Goal: Check status

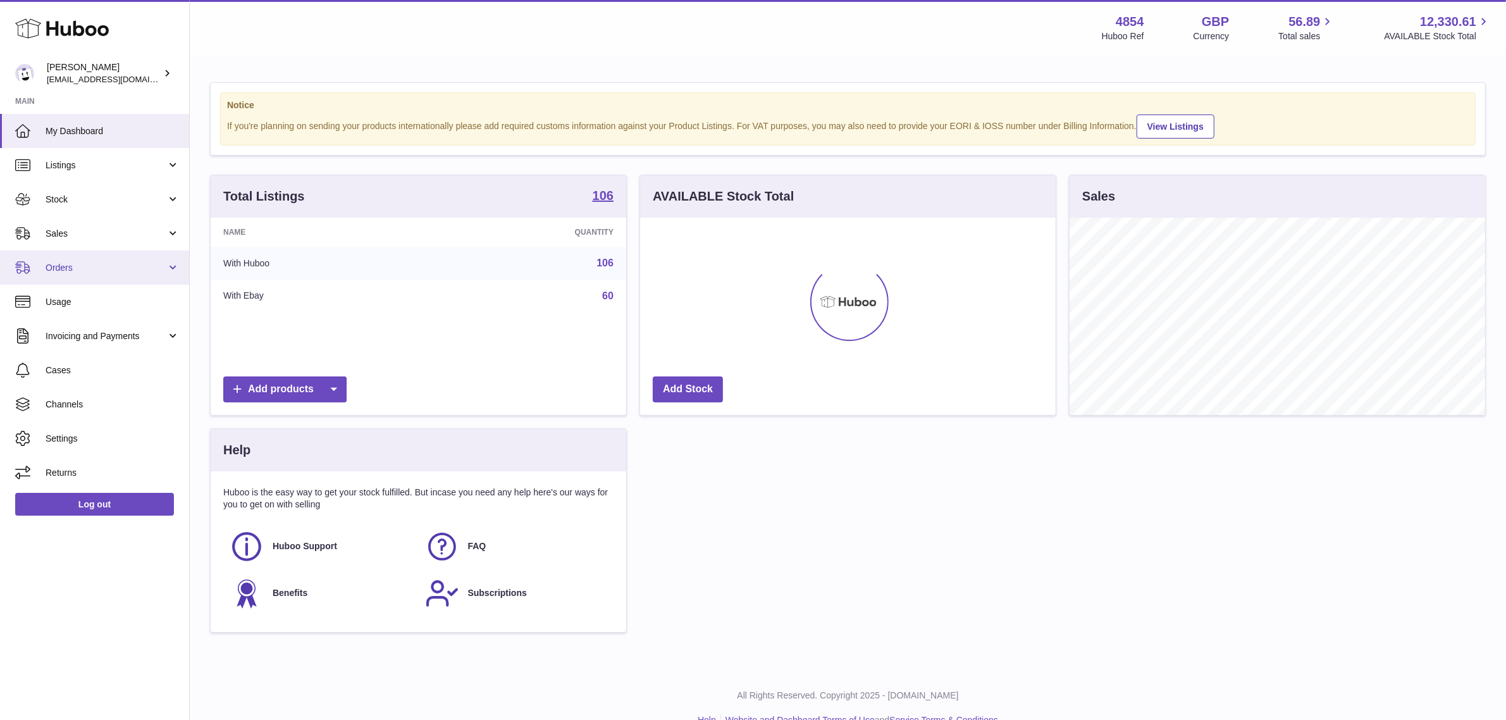
scroll to position [197, 416]
click at [93, 253] on link "Orders" at bounding box center [94, 268] width 189 height 34
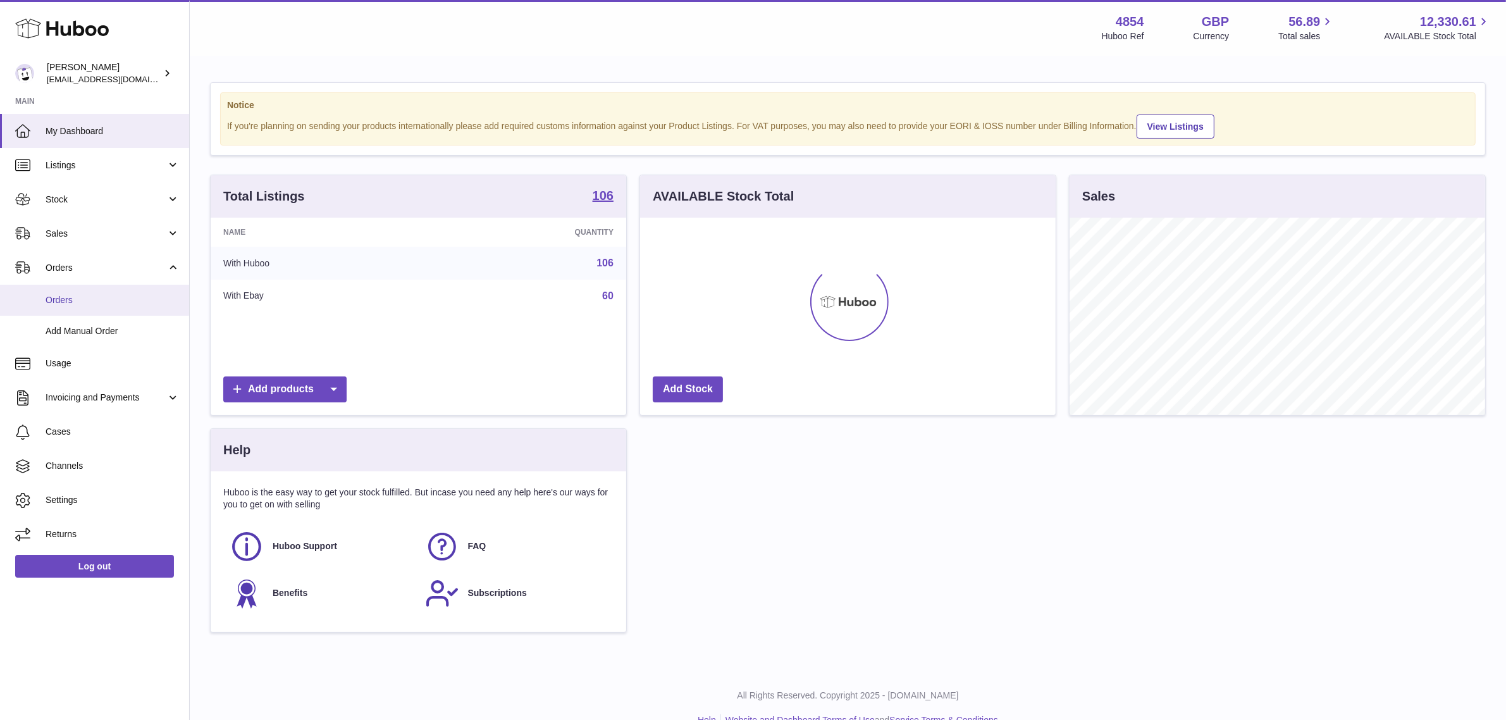
click at [111, 295] on span "Orders" at bounding box center [113, 300] width 134 height 12
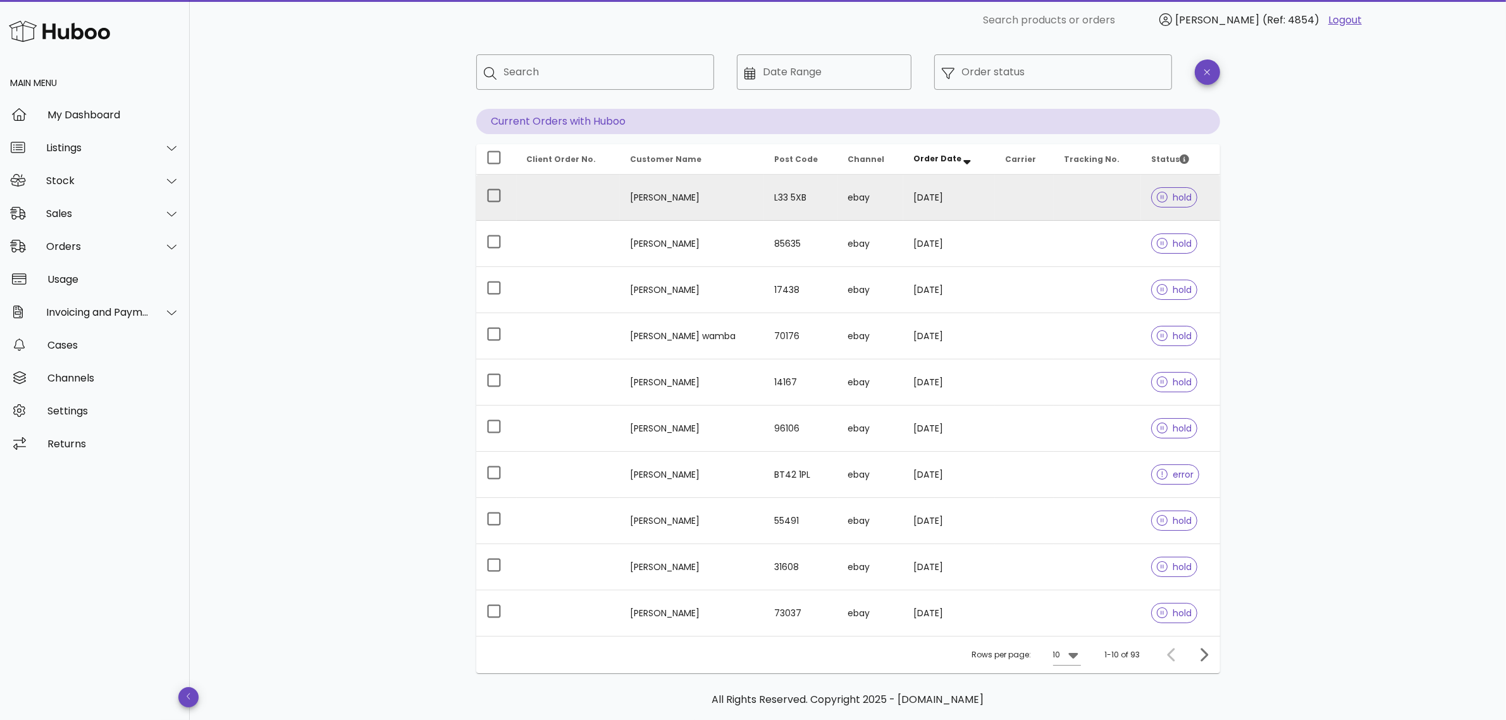
scroll to position [113, 0]
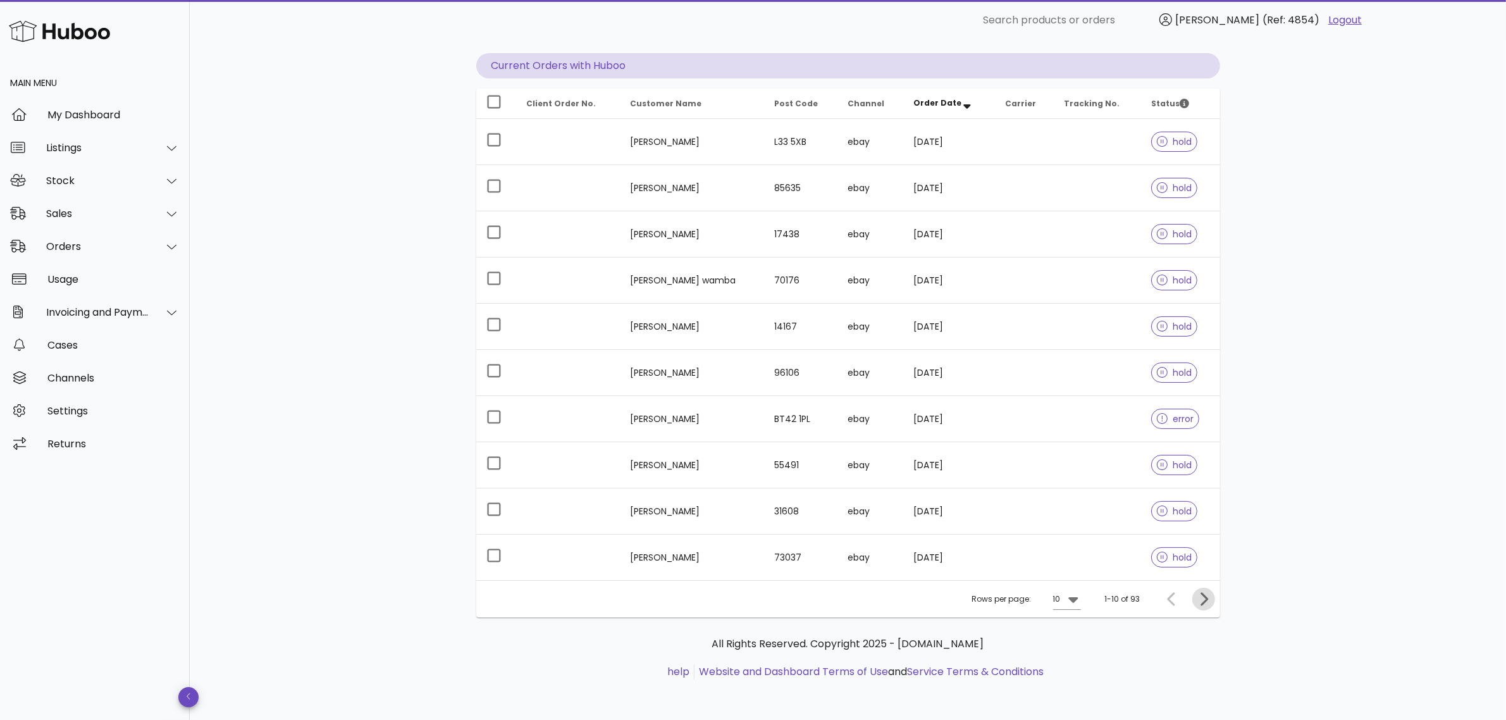
click at [1194, 597] on span "Next page" at bounding box center [1204, 599] width 23 height 15
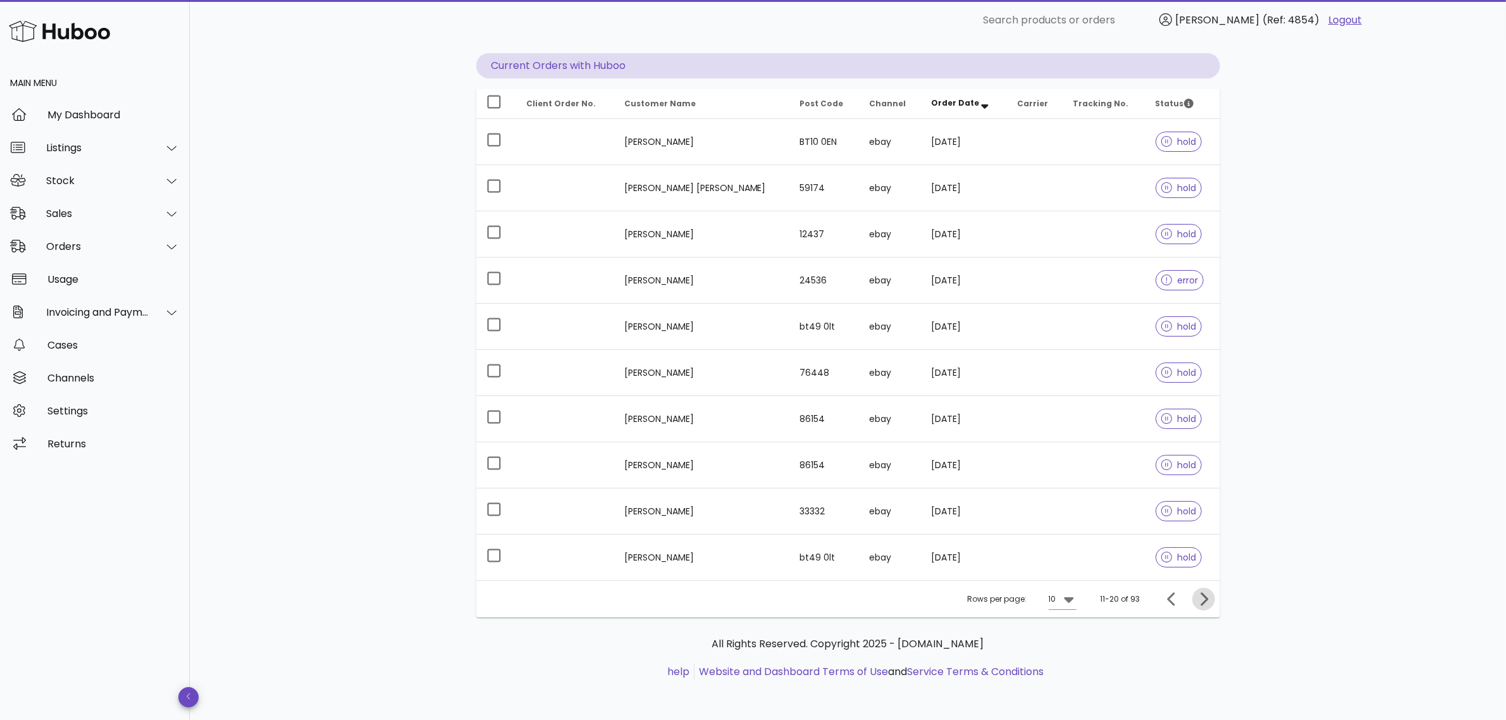
click at [1203, 599] on icon "Next page" at bounding box center [1203, 599] width 15 height 15
